Goal: Find specific page/section: Find specific page/section

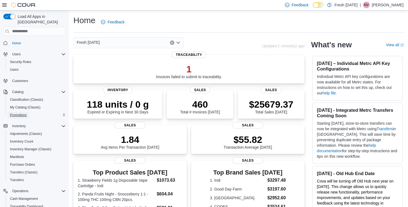
click at [22, 113] on span "Promotions" at bounding box center [18, 115] width 17 height 4
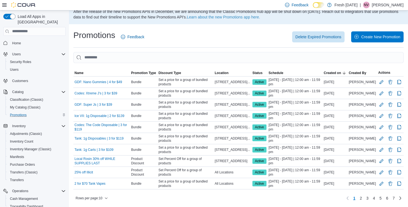
scroll to position [60, 0]
click at [260, 71] on span "Status" at bounding box center [257, 73] width 10 height 4
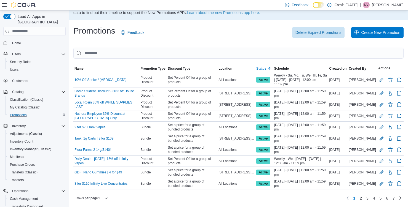
click at [260, 66] on span "Status" at bounding box center [261, 68] width 10 height 4
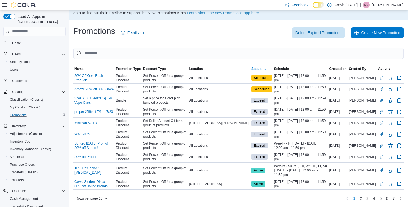
click at [257, 67] on span "Status" at bounding box center [256, 69] width 10 height 4
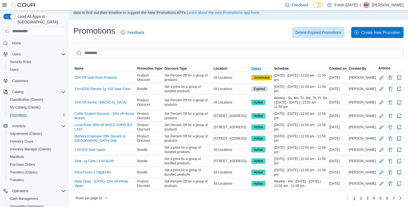
click at [253, 66] on span "Status" at bounding box center [256, 68] width 10 height 4
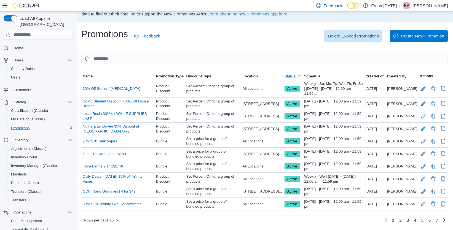
scroll to position [0, 0]
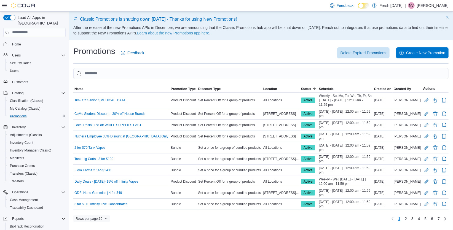
click at [105, 207] on span "Rows per page : 10" at bounding box center [92, 218] width 32 height 7
click at [179, 54] on div "Delete Expired Promotions Create New Promotion" at bounding box center [300, 52] width 298 height 11
click at [405, 207] on span "2" at bounding box center [406, 219] width 2 height 6
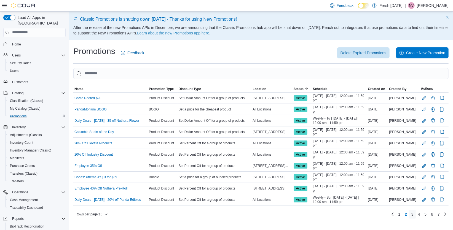
click at [407, 207] on span "3" at bounding box center [412, 215] width 2 height 6
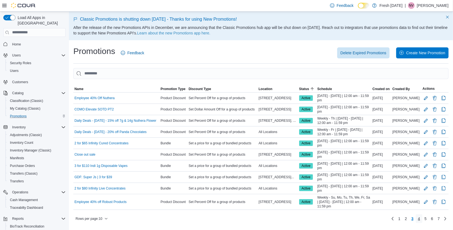
click at [407, 207] on link "4" at bounding box center [419, 218] width 7 height 9
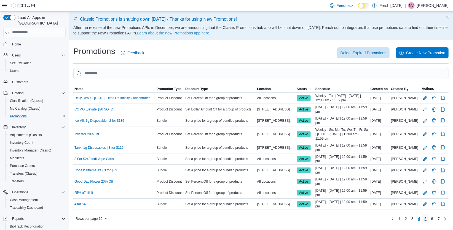
click at [407, 207] on span "5" at bounding box center [425, 219] width 2 height 6
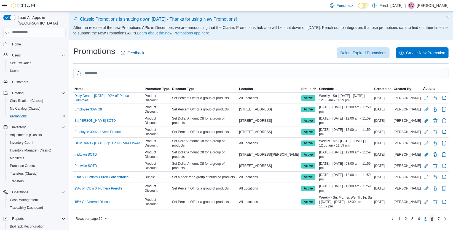
click at [407, 207] on span "6" at bounding box center [432, 219] width 2 height 6
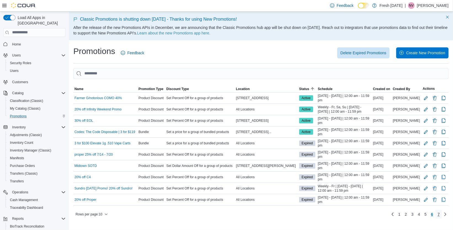
click at [407, 207] on span "7" at bounding box center [438, 215] width 2 height 6
